Goal: Task Accomplishment & Management: Manage account settings

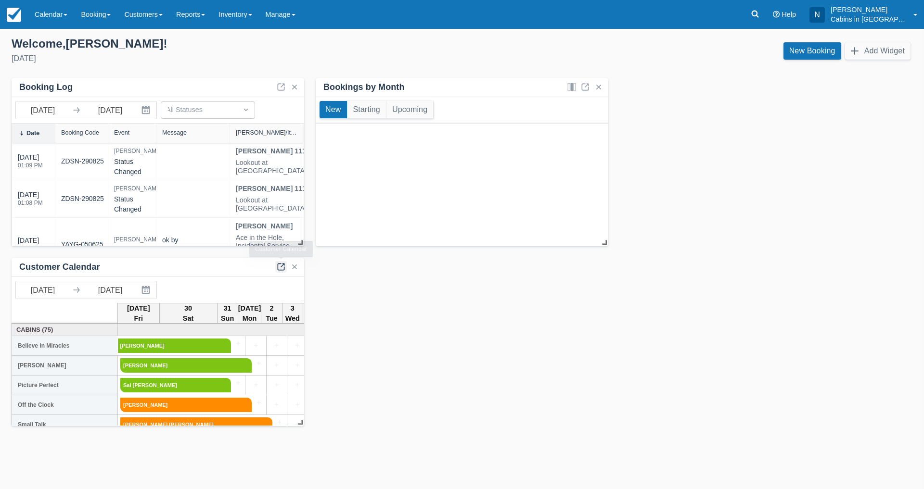
click at [279, 267] on link at bounding box center [281, 267] width 12 height 12
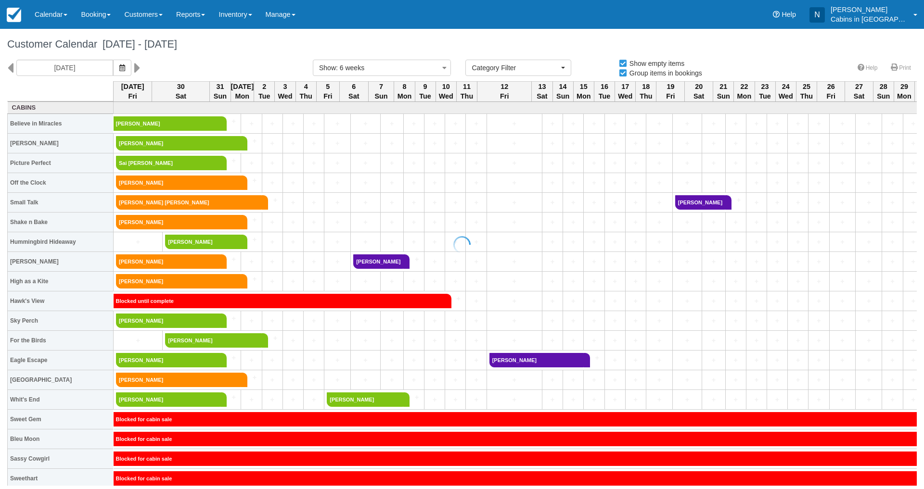
select select
click at [88, 65] on input "[DATE]" at bounding box center [64, 68] width 97 height 16
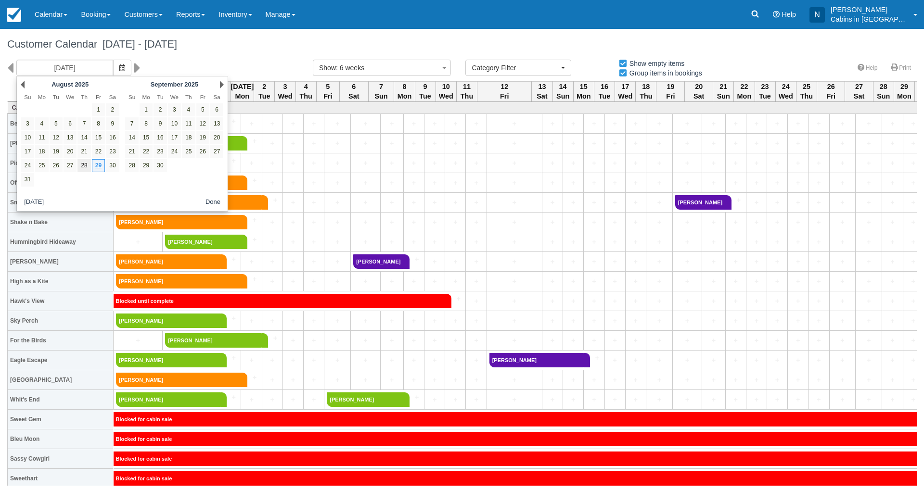
click at [80, 163] on link "28" at bounding box center [83, 165] width 13 height 13
type input "08/28/25"
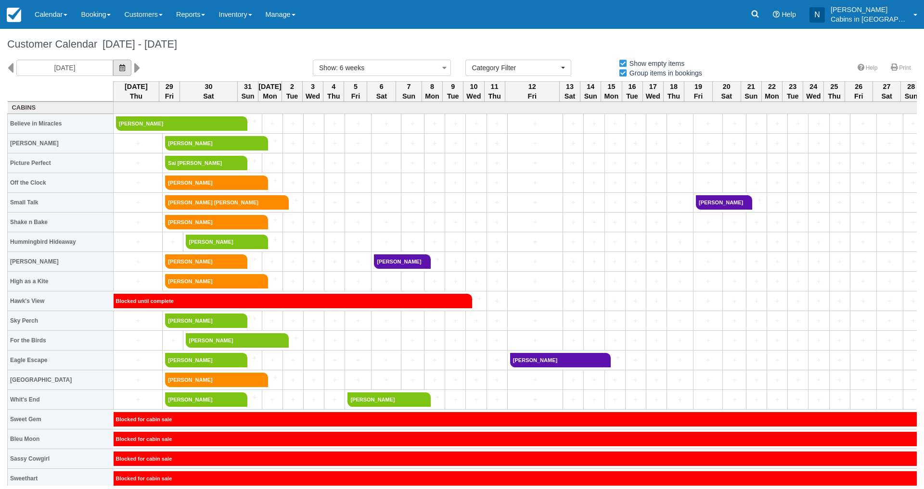
click at [119, 68] on icon "button" at bounding box center [122, 67] width 6 height 7
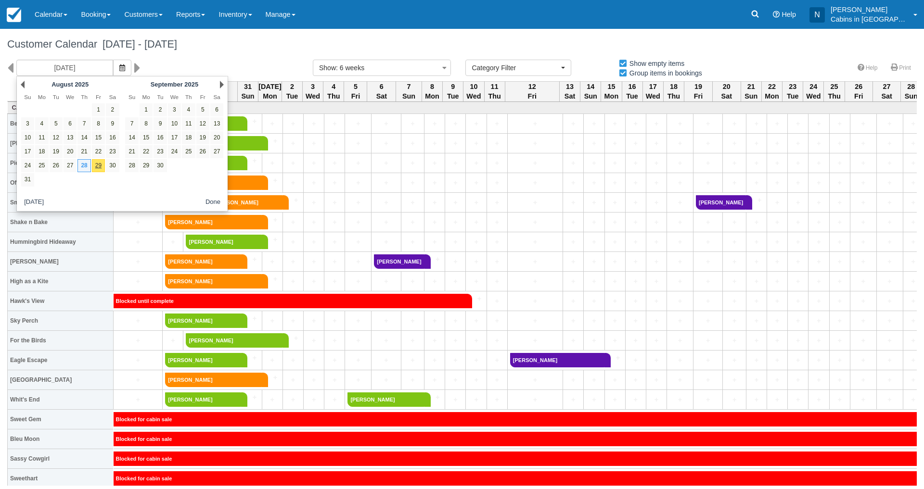
click at [156, 63] on div "08/28/25" at bounding box center [152, 68] width 305 height 16
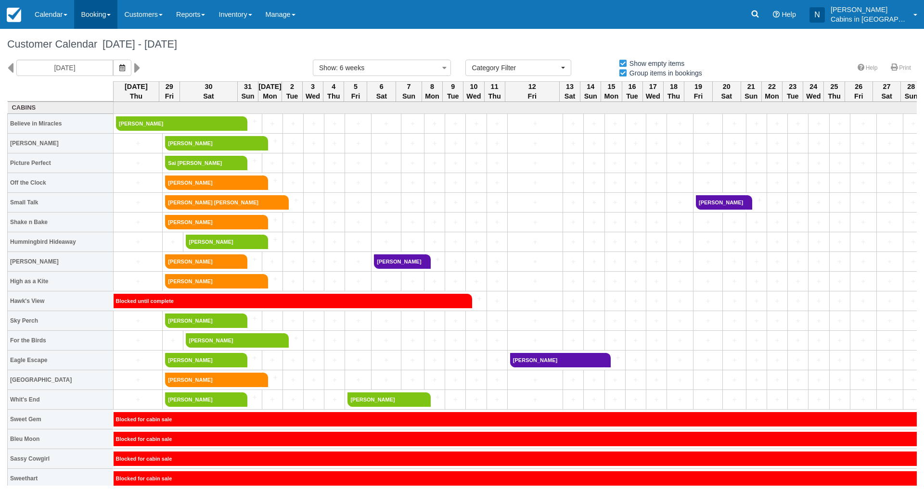
click at [109, 10] on link "Booking" at bounding box center [95, 14] width 43 height 29
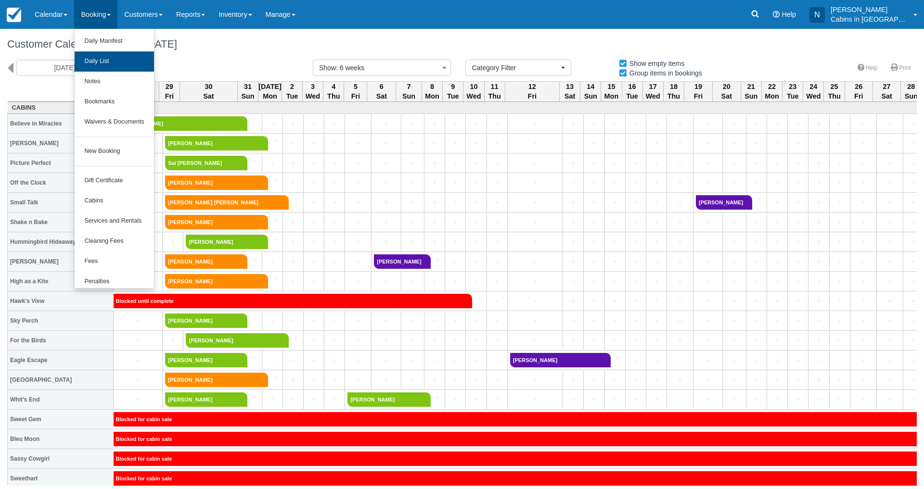
click at [100, 61] on link "Daily List" at bounding box center [114, 61] width 79 height 20
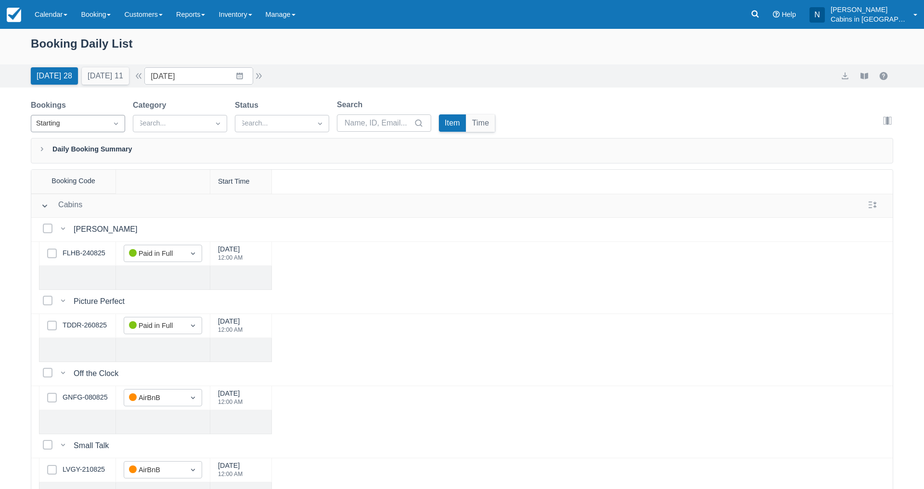
click at [114, 124] on icon "Dropdown icon" at bounding box center [116, 124] width 4 height 2
click at [57, 165] on div "Ending" at bounding box center [78, 165] width 94 height 19
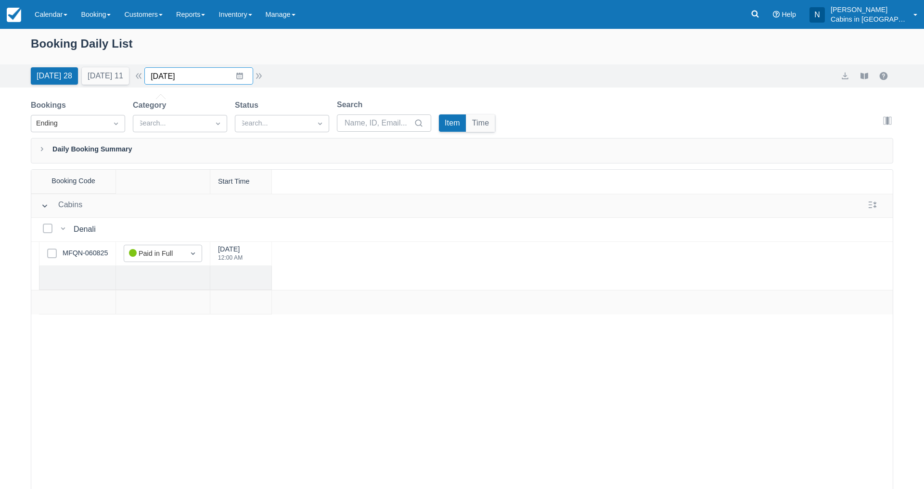
click at [235, 73] on input "[DATE]" at bounding box center [198, 75] width 109 height 17
click at [284, 220] on td "30" at bounding box center [277, 223] width 19 height 18
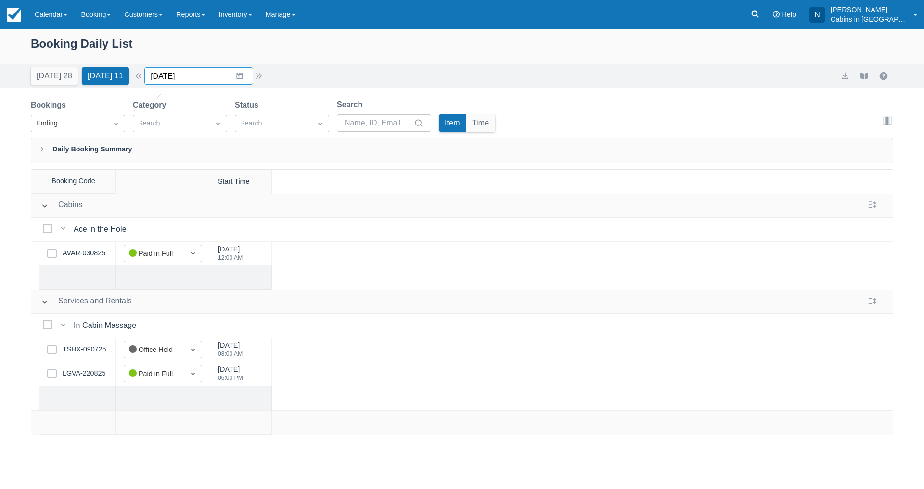
click at [235, 78] on input "08/30/25" at bounding box center [198, 75] width 109 height 17
click at [174, 237] on td "31" at bounding box center [164, 241] width 19 height 18
type input "08/31/25"
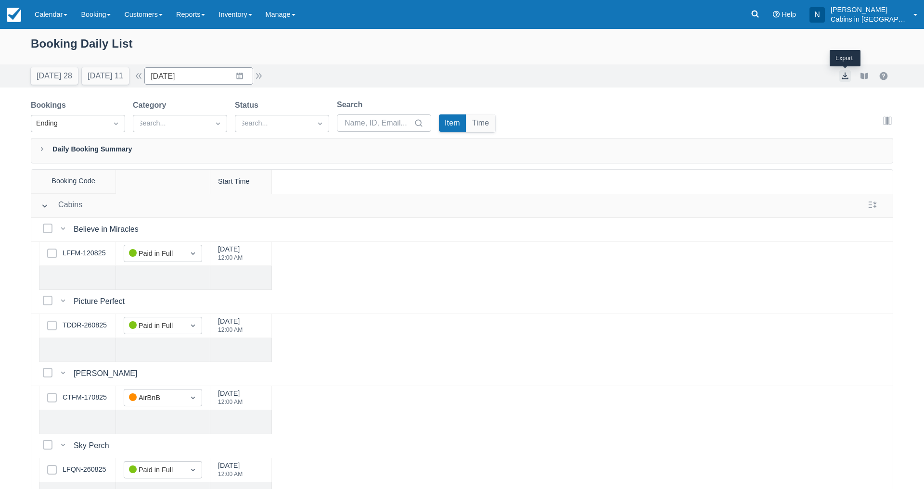
click at [840, 76] on button "export" at bounding box center [845, 76] width 12 height 12
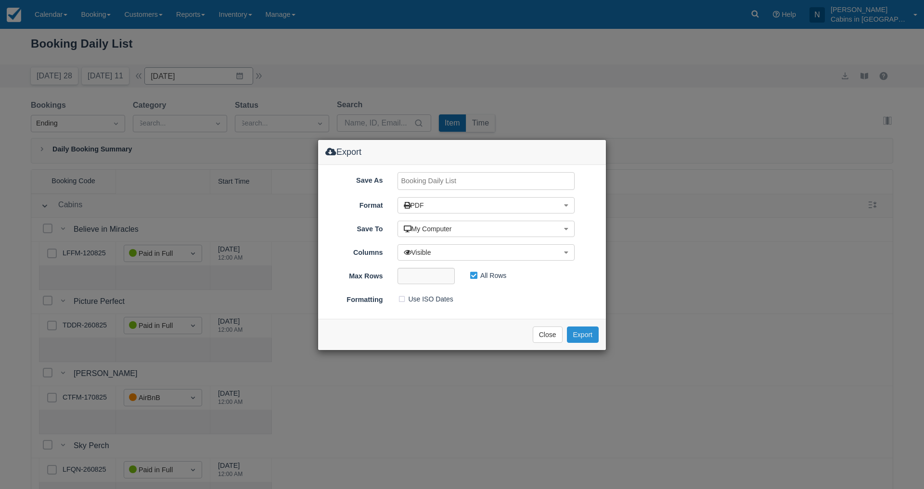
click at [573, 331] on button "Export" at bounding box center [583, 335] width 32 height 16
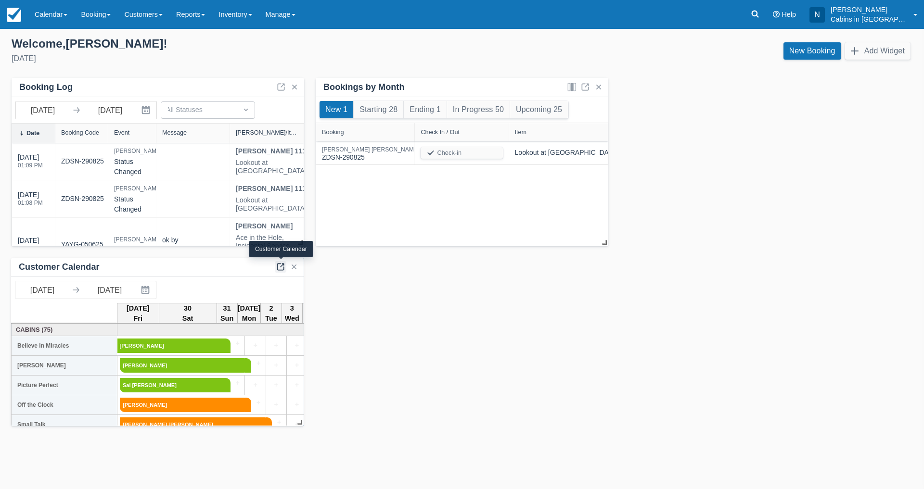
click at [282, 264] on link at bounding box center [281, 267] width 12 height 12
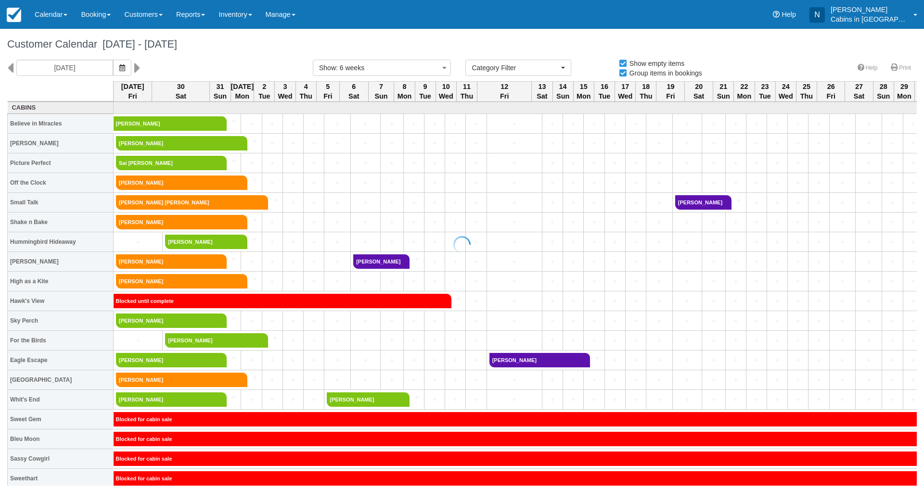
select select
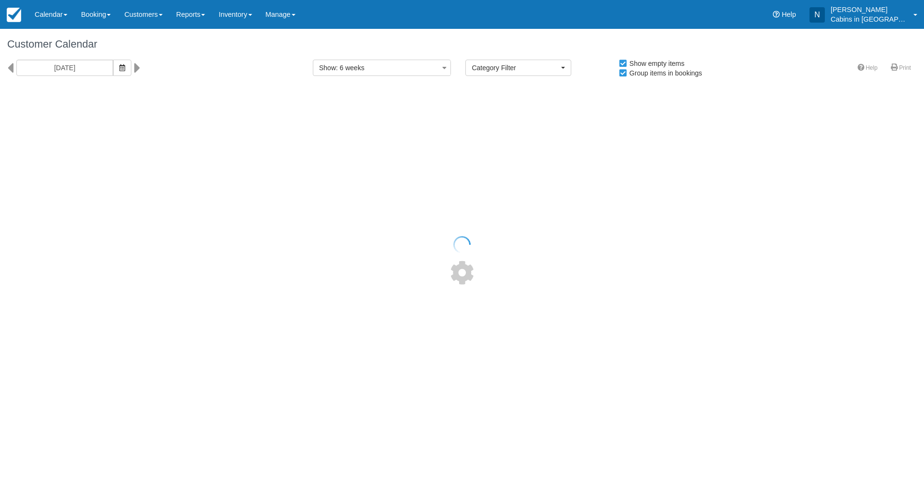
select select
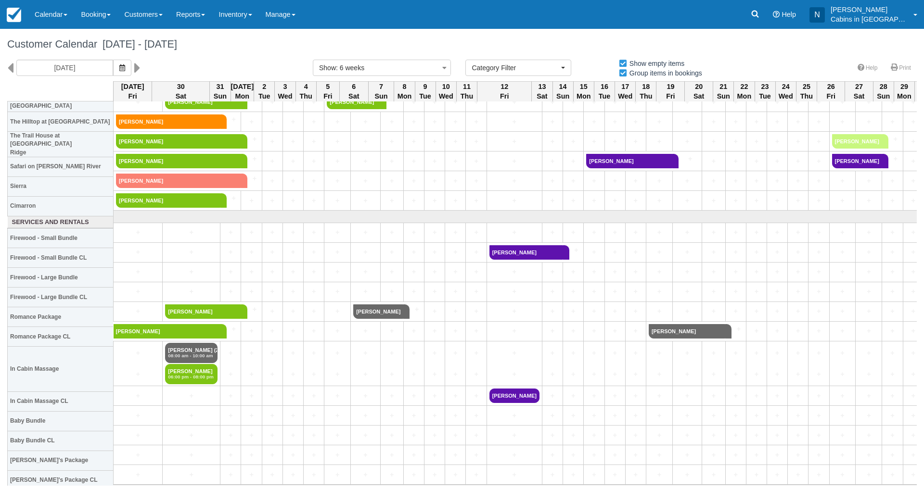
scroll to position [889, 0]
